Goal: Task Accomplishment & Management: Complete application form

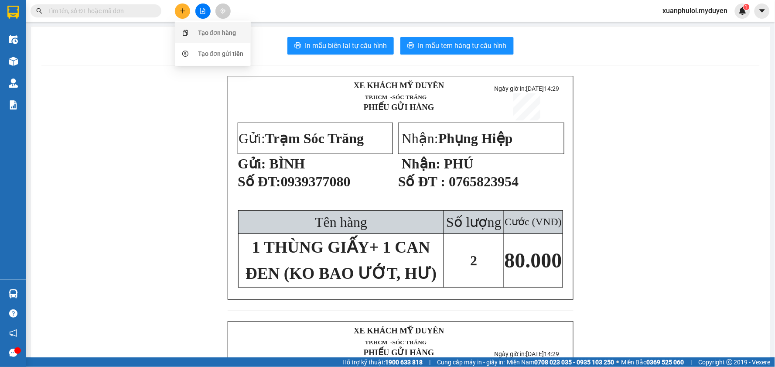
click at [202, 31] on div "Tạo đơn hàng" at bounding box center [217, 33] width 38 height 10
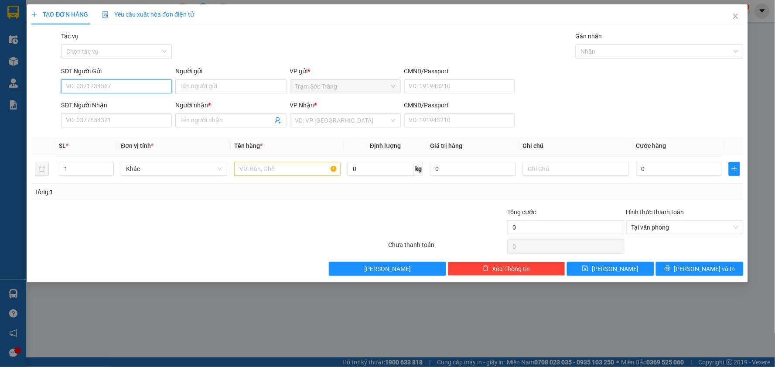
click at [92, 84] on input "SĐT Người Gửi" at bounding box center [116, 86] width 111 height 14
click at [128, 107] on div "0815085714 - KIỆT" at bounding box center [116, 104] width 100 height 10
type input "0815085714"
type input "KIỆT"
type input "0916913949"
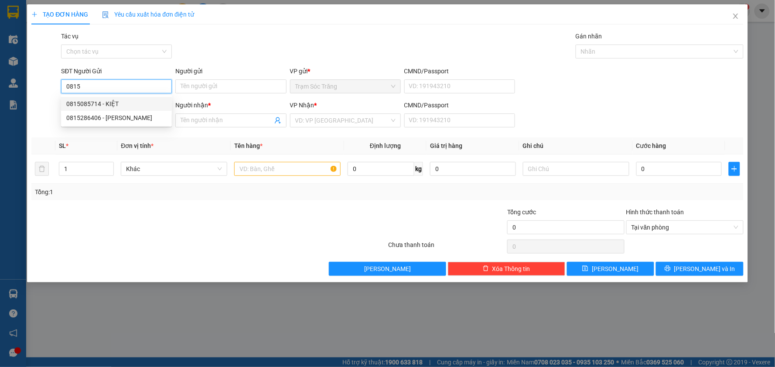
type input "LÂM"
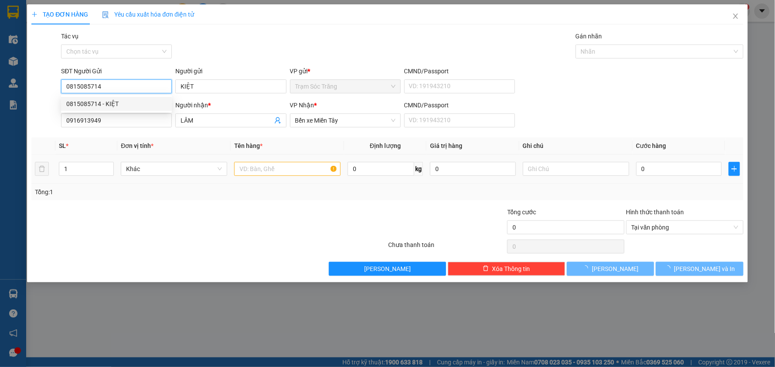
type input "80.000"
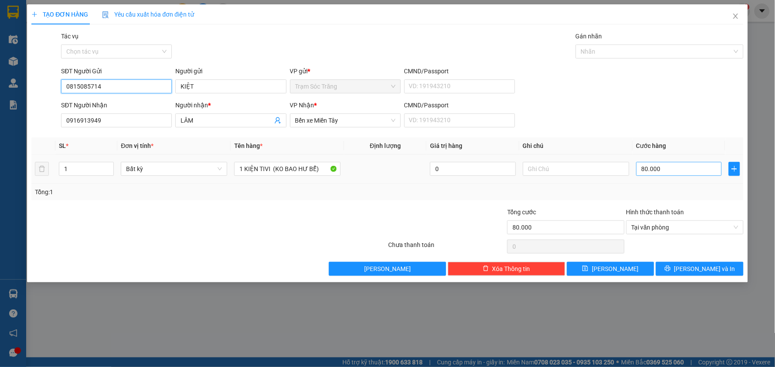
type input "0815085714"
click at [669, 168] on input "80.000" at bounding box center [680, 169] width 86 height 14
type input "1"
type input "15"
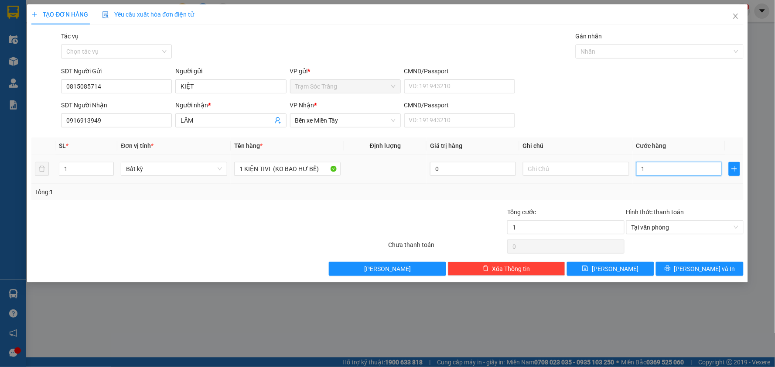
type input "15"
type input "150"
type input "1.500"
type input "15.000"
type input "150.000"
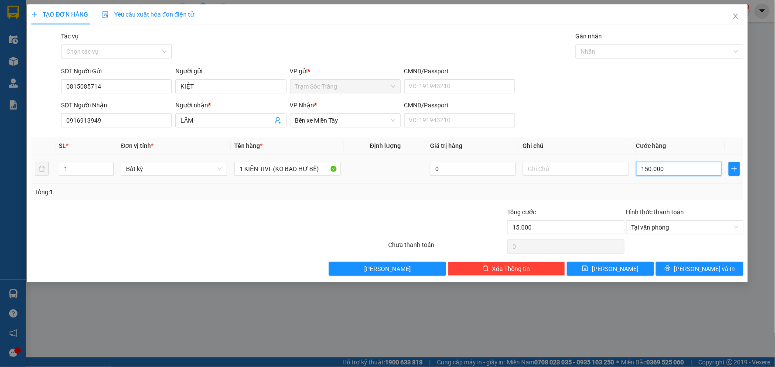
type input "150.000"
click at [696, 272] on span "[PERSON_NAME] và In" at bounding box center [705, 269] width 61 height 10
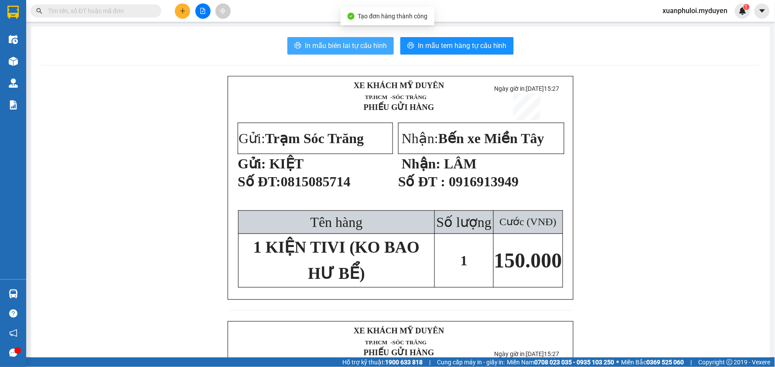
click at [335, 52] on button "In mẫu biên lai tự cấu hình" at bounding box center [341, 45] width 106 height 17
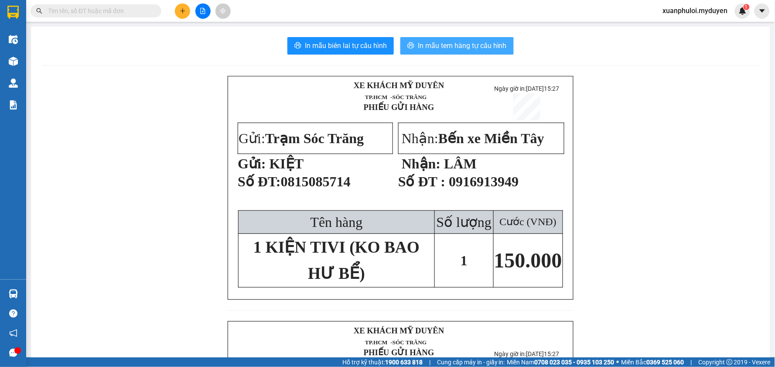
click at [467, 47] on span "In mẫu tem hàng tự cấu hình" at bounding box center [462, 45] width 89 height 11
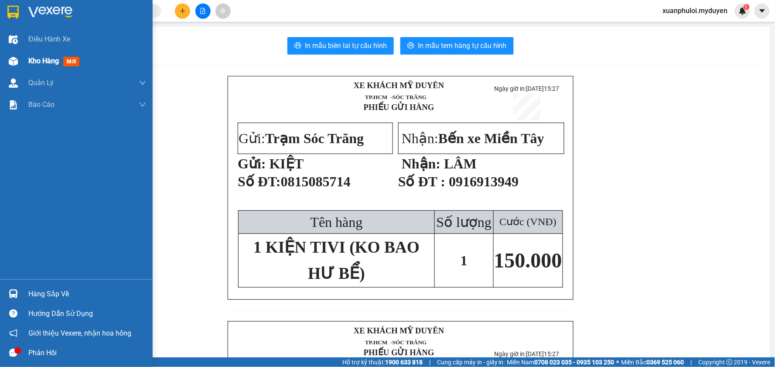
click at [14, 57] on img at bounding box center [13, 61] width 9 height 9
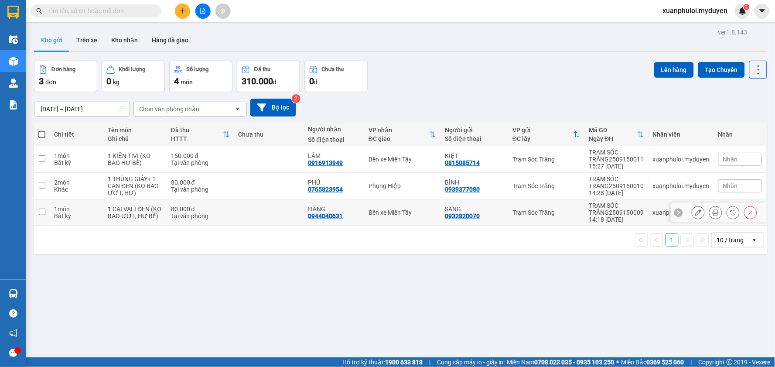
click at [44, 210] on input "checkbox" at bounding box center [42, 212] width 7 height 7
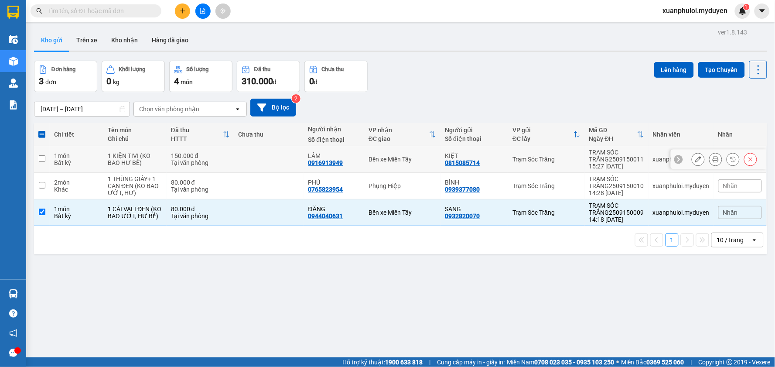
click at [35, 160] on td at bounding box center [42, 159] width 16 height 27
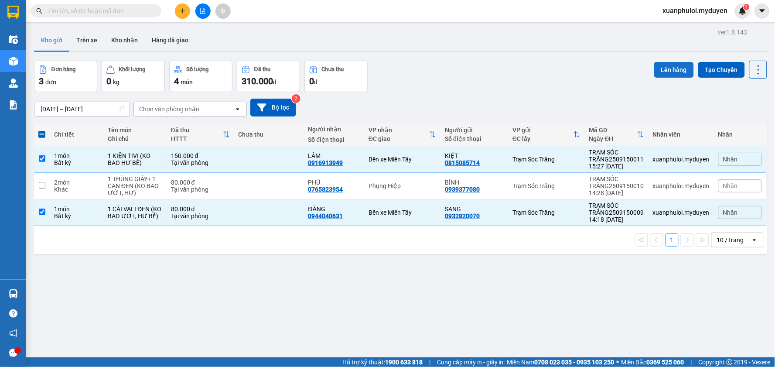
click at [657, 63] on button "Lên hàng" at bounding box center [674, 70] width 40 height 16
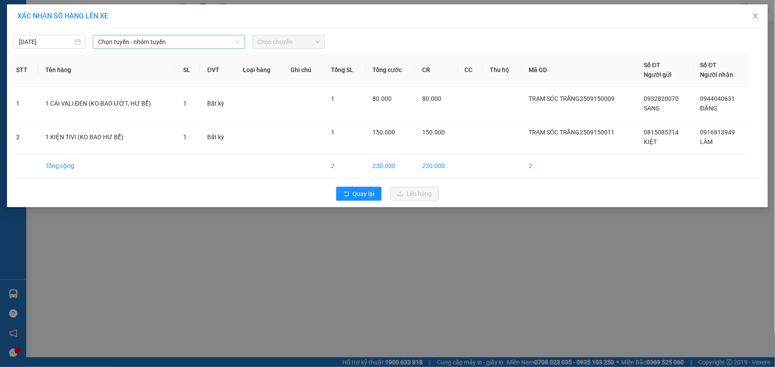
click at [154, 40] on span "Chọn tuyến - nhóm tuyến" at bounding box center [169, 41] width 142 height 13
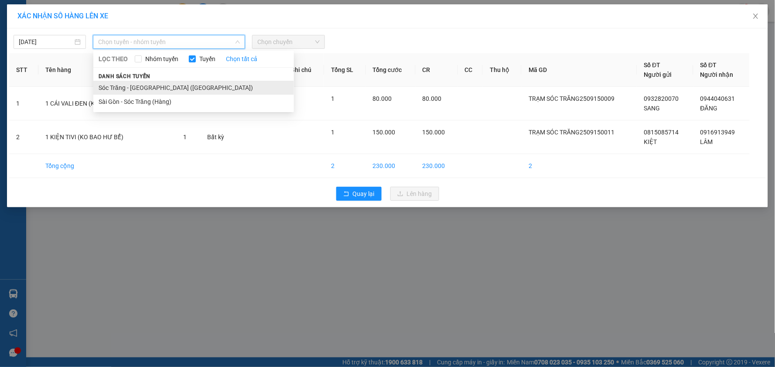
click at [138, 92] on li "Sóc Trăng - [GEOGRAPHIC_DATA] ([GEOGRAPHIC_DATA])" at bounding box center [193, 88] width 201 height 14
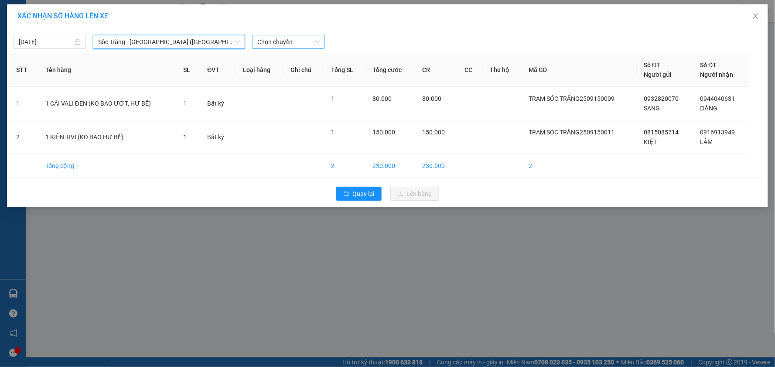
click at [276, 44] on span "Chọn chuyến" at bounding box center [288, 41] width 62 height 13
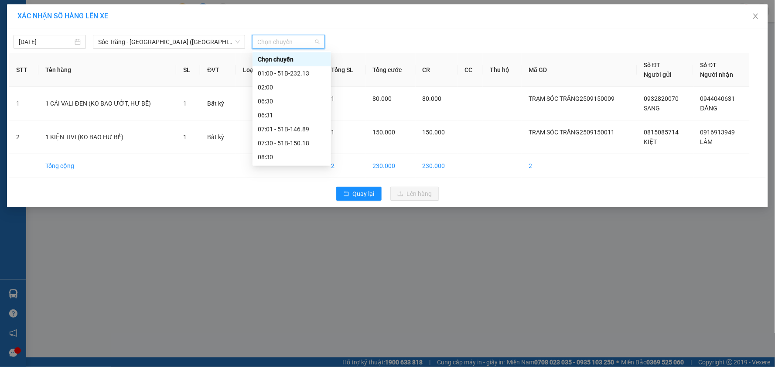
click at [283, 264] on div "15:31" at bounding box center [292, 269] width 68 height 10
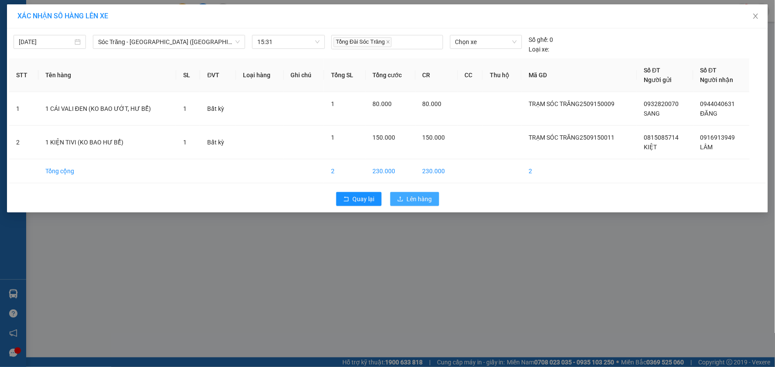
click at [421, 199] on span "Lên hàng" at bounding box center [419, 199] width 25 height 10
